Goal: Task Accomplishment & Management: Complete application form

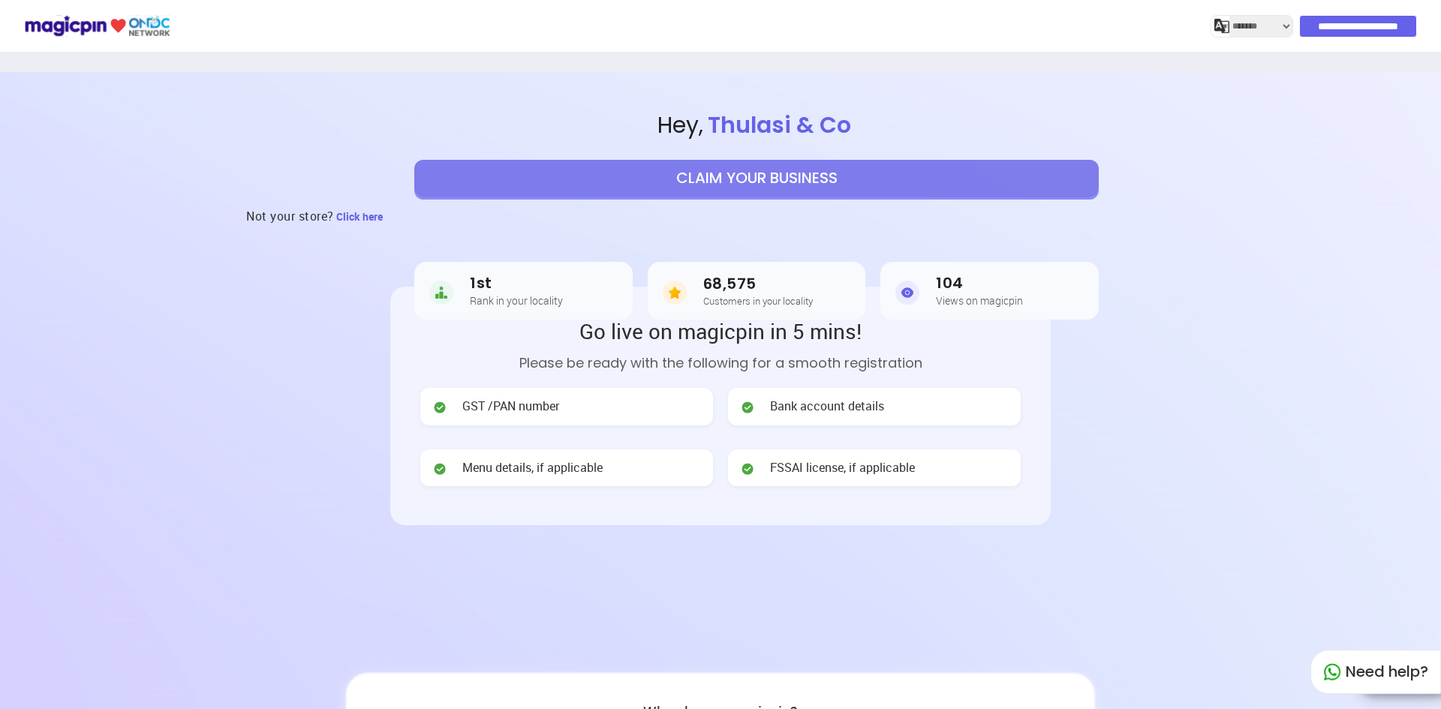
select select "*******"
click at [887, 172] on button "CLAIM YOUR BUSINESS" at bounding box center [756, 179] width 685 height 38
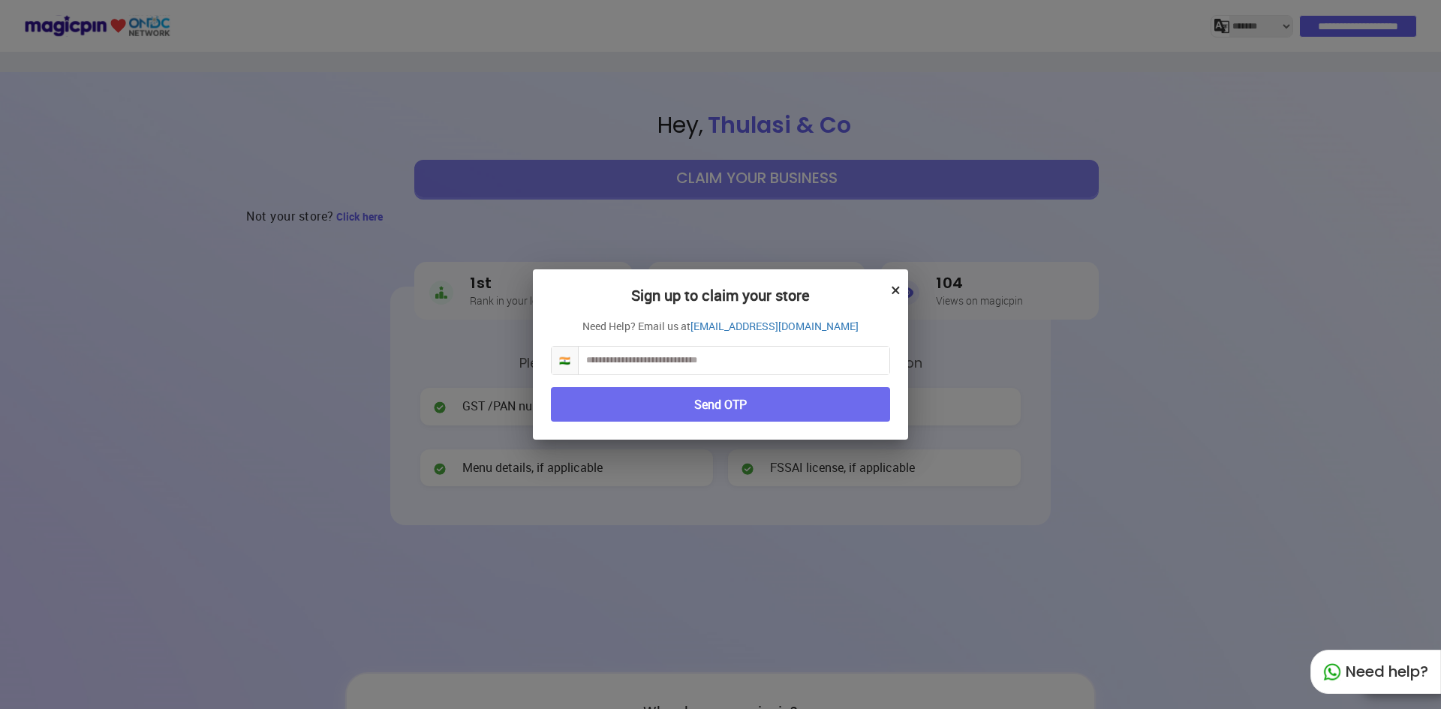
click at [902, 285] on div "Sign up to claim your store × Need Help? Email us at [EMAIL_ADDRESS][DOMAIN_NAM…" at bounding box center [720, 355] width 375 height 171
click at [899, 290] on button "×" at bounding box center [896, 290] width 10 height 26
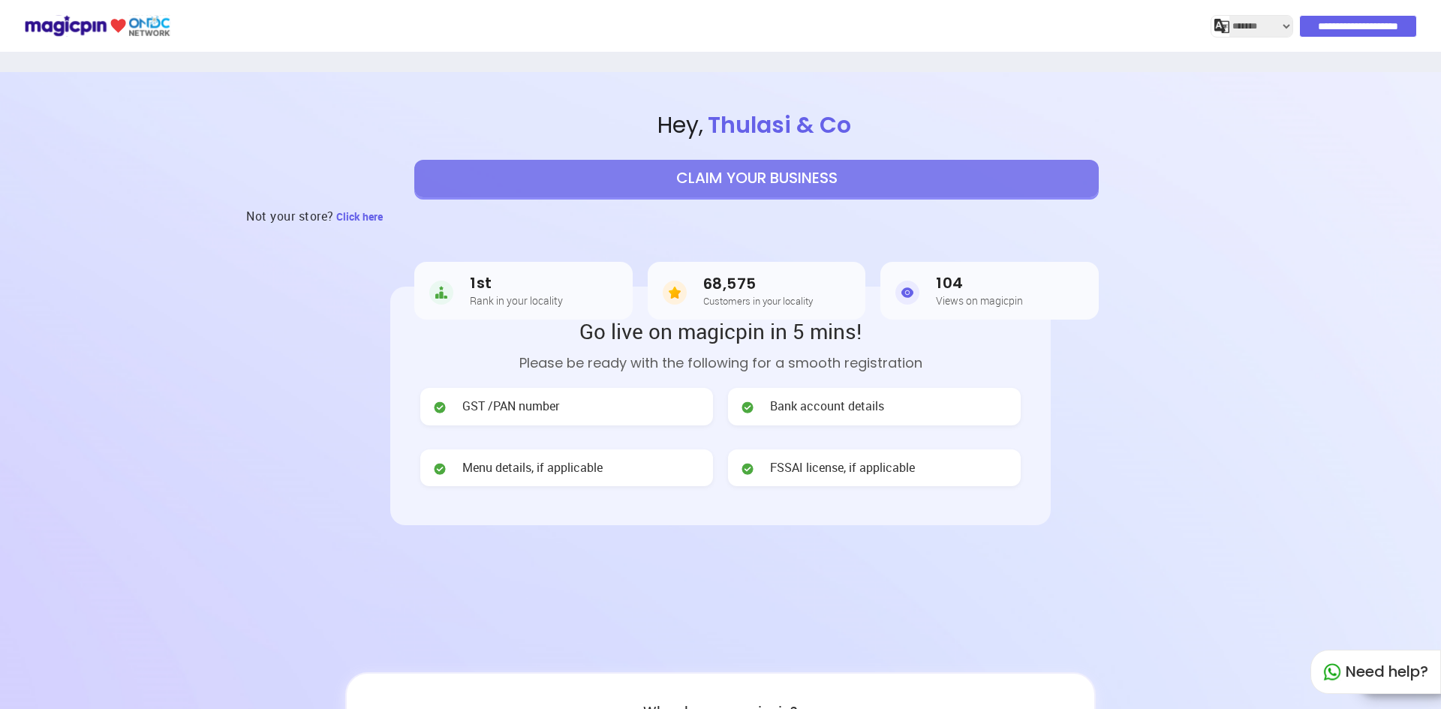
click at [450, 300] on img at bounding box center [441, 293] width 24 height 30
click at [502, 460] on span "Menu details, if applicable" at bounding box center [532, 467] width 140 height 17
click at [508, 474] on div "Menu details, if applicable" at bounding box center [566, 469] width 293 height 38
